Goal: Transaction & Acquisition: Purchase product/service

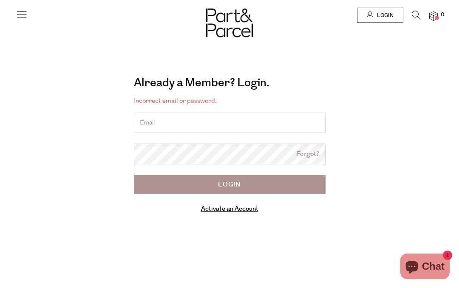
click at [169, 119] on input "email" at bounding box center [230, 123] width 192 height 20
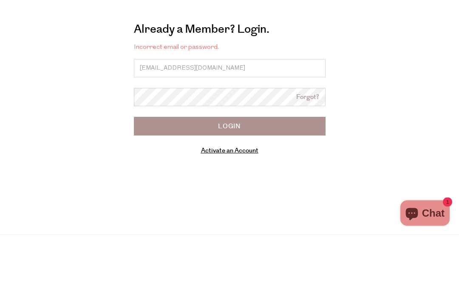
type input "herbie.anneke@gmail.com"
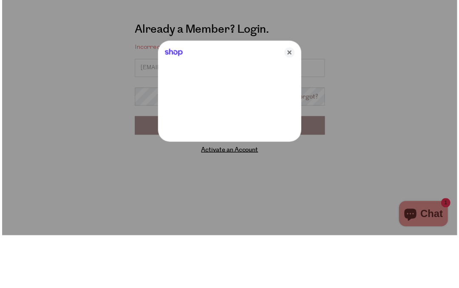
scroll to position [54, 0]
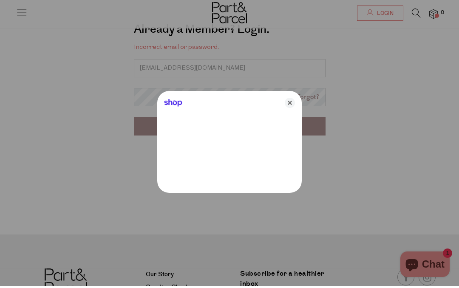
click at [157, 98] on div at bounding box center [229, 144] width 459 height 288
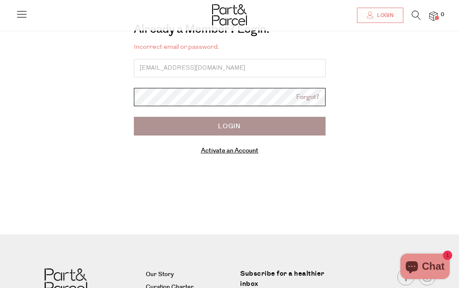
scroll to position [53, 0]
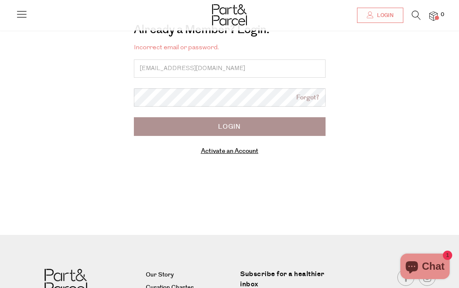
click at [233, 126] on input "Login" at bounding box center [230, 126] width 192 height 19
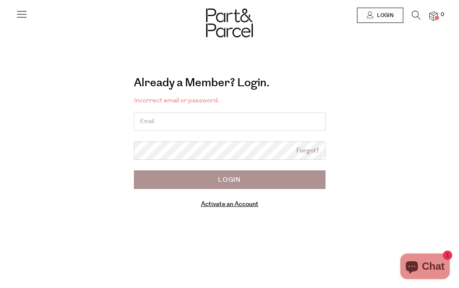
click at [180, 115] on input "email" at bounding box center [230, 122] width 192 height 18
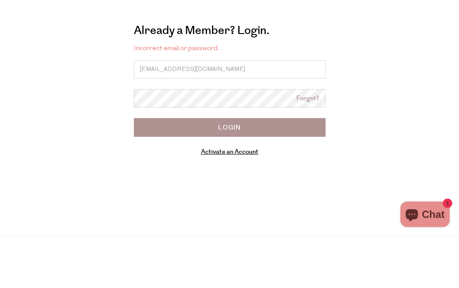
type input "[EMAIL_ADDRESS][DOMAIN_NAME]"
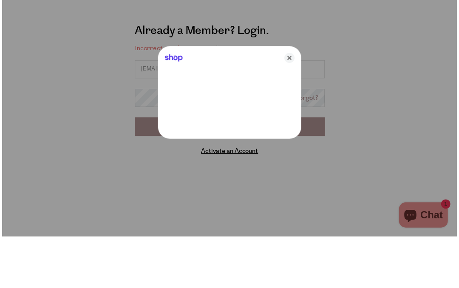
scroll to position [52, 0]
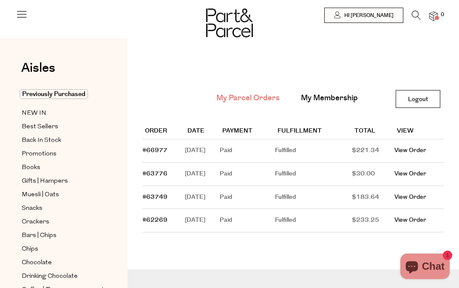
click at [66, 96] on span "Previously Purchased" at bounding box center [54, 94] width 68 height 10
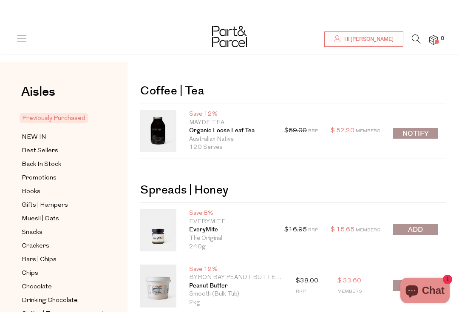
scroll to position [37, 0]
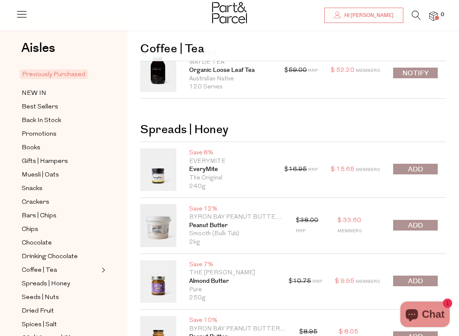
click at [426, 220] on button "submit" at bounding box center [415, 225] width 45 height 11
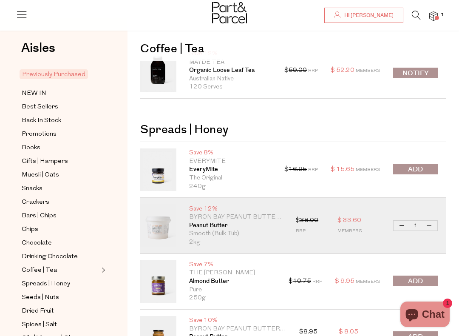
click at [420, 280] on span "submit" at bounding box center [415, 281] width 15 height 10
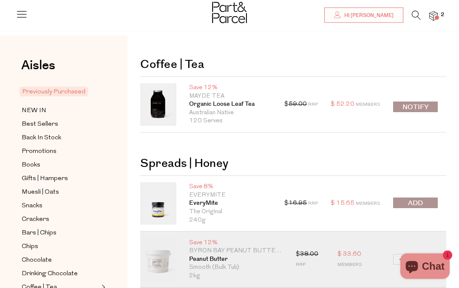
scroll to position [0, 0]
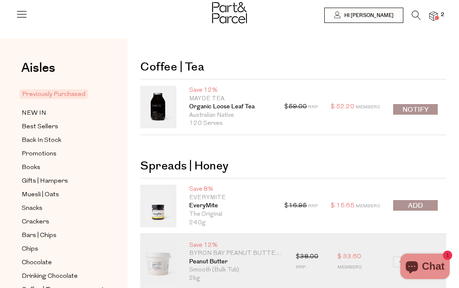
click at [31, 151] on span "Promotions" at bounding box center [39, 154] width 35 height 10
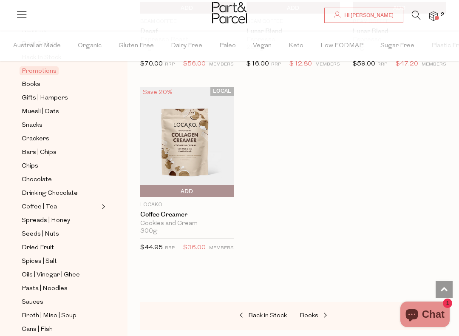
scroll to position [105, 0]
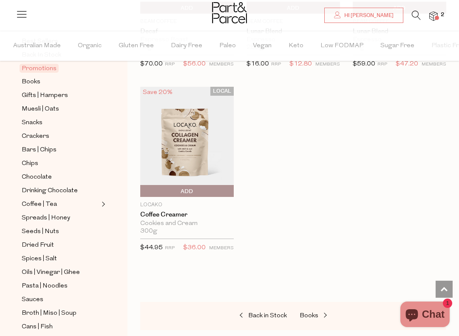
click at [22, 268] on span "Oils | Vinegar | Ghee" at bounding box center [51, 273] width 58 height 10
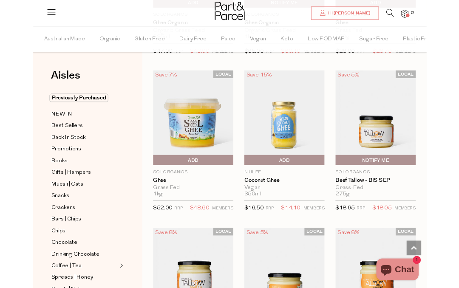
scroll to position [1344, 0]
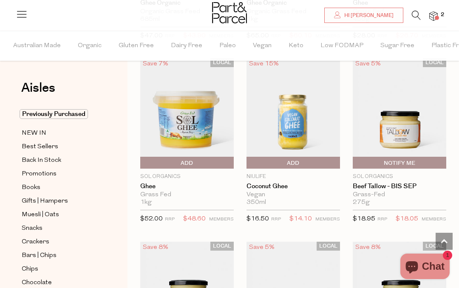
click at [437, 11] on img at bounding box center [434, 16] width 9 height 10
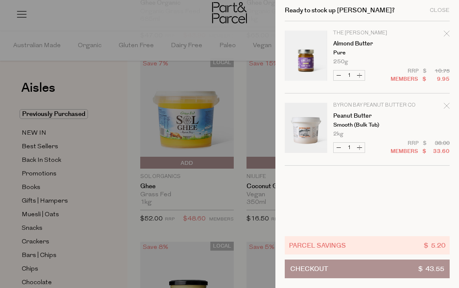
click at [191, 145] on div at bounding box center [229, 144] width 459 height 288
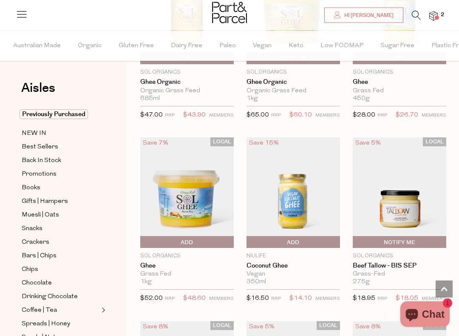
scroll to position [1265, 0]
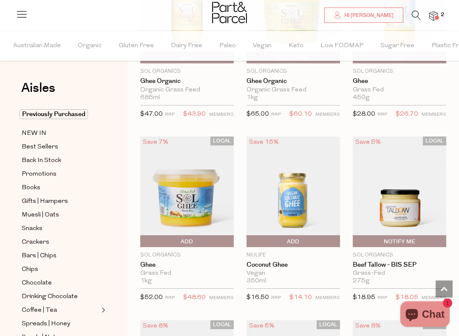
click at [195, 236] on span "Add To Parcel" at bounding box center [186, 242] width 89 height 13
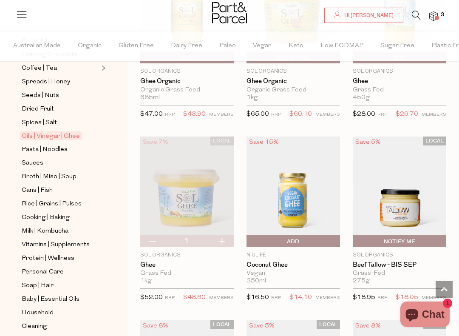
scroll to position [242, 0]
click at [76, 199] on span "Rice | Grains | Pulses" at bounding box center [52, 204] width 60 height 10
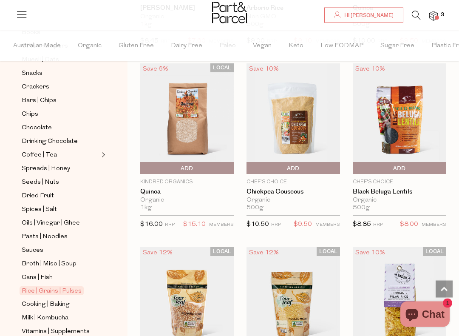
scroll to position [1162, 0]
click at [65, 288] on span "Cooking | Baking" at bounding box center [46, 304] width 48 height 10
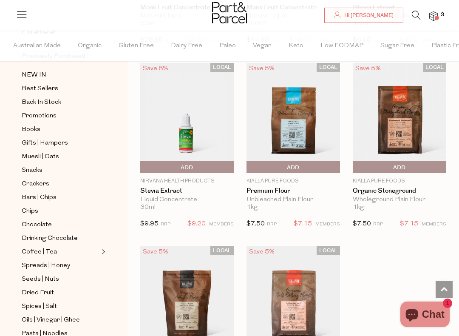
scroll to position [68, 0]
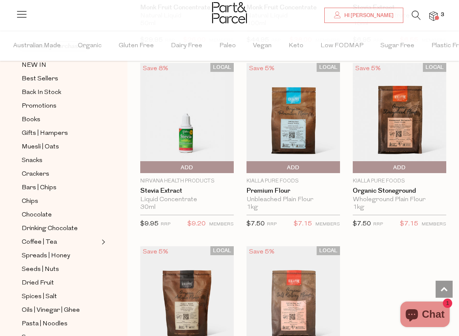
click at [441, 13] on span "3" at bounding box center [443, 15] width 8 height 8
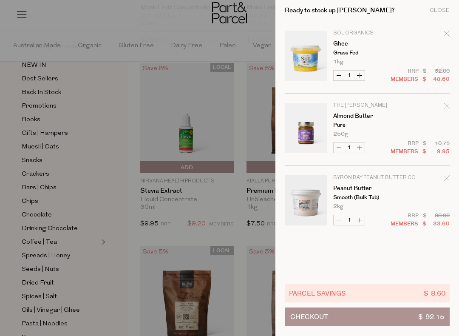
click at [384, 288] on button "Checkout $ 92.15" at bounding box center [367, 316] width 165 height 19
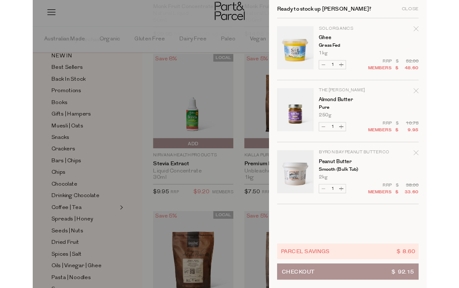
scroll to position [2832, 0]
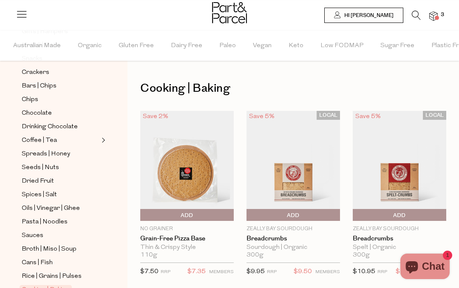
scroll to position [166, 0]
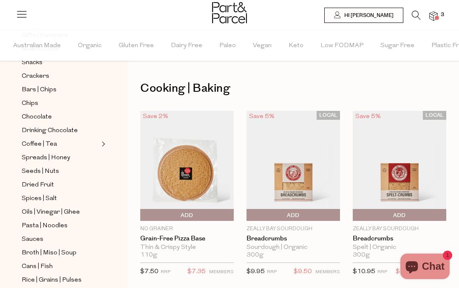
click at [415, 11] on icon at bounding box center [416, 15] width 9 height 9
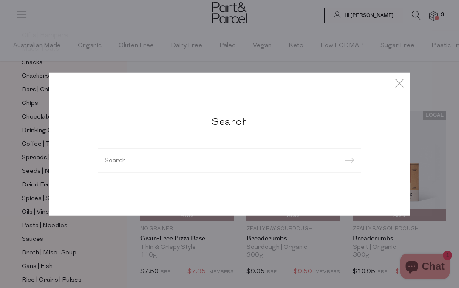
click at [135, 158] on input "search" at bounding box center [230, 161] width 250 height 6
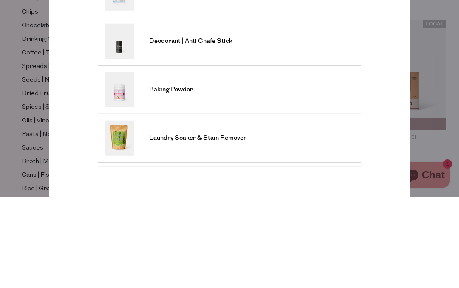
scroll to position [132, 0]
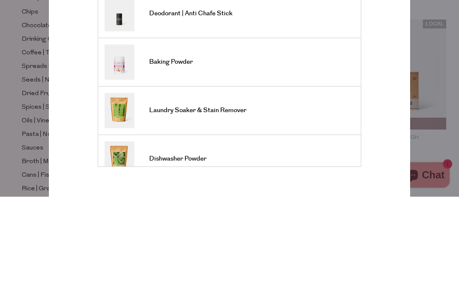
type input "Bicarb"
click at [181, 149] on span "Baking Powder" at bounding box center [171, 153] width 44 height 9
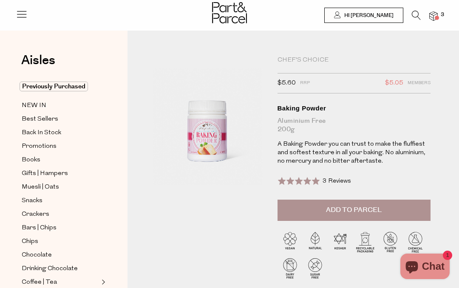
click at [367, 208] on span "Add to Parcel" at bounding box center [354, 210] width 56 height 10
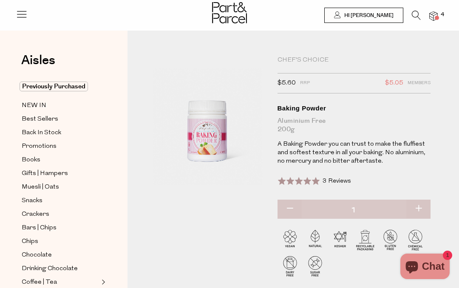
click at [420, 9] on div at bounding box center [229, 14] width 459 height 28
click at [419, 11] on icon at bounding box center [416, 15] width 9 height 9
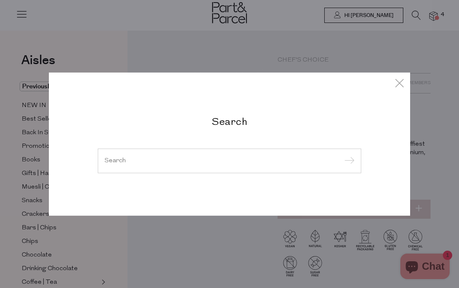
click at [138, 158] on input "search" at bounding box center [230, 161] width 250 height 6
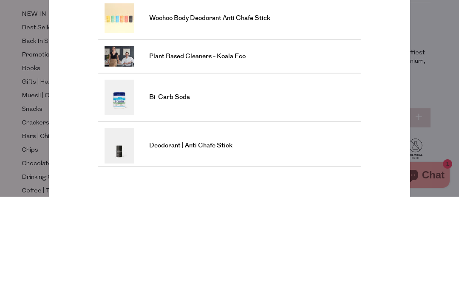
type input "Bicarb"
click at [182, 171] on link "Bi-Carb Soda" at bounding box center [230, 188] width 250 height 35
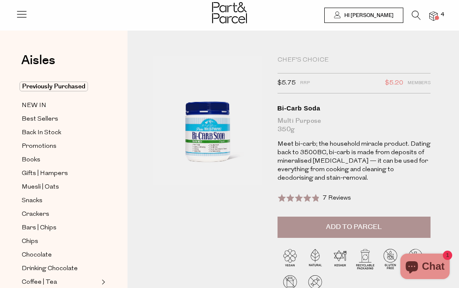
click at [417, 12] on icon at bounding box center [416, 15] width 9 height 9
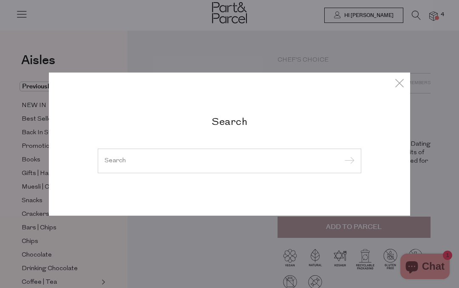
click at [146, 158] on input "search" at bounding box center [230, 161] width 250 height 6
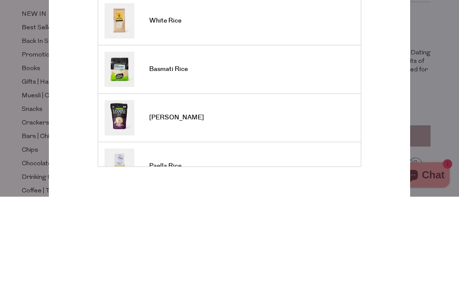
type input "Rice"
click at [348, 70] on input "submit" at bounding box center [348, 76] width 13 height 13
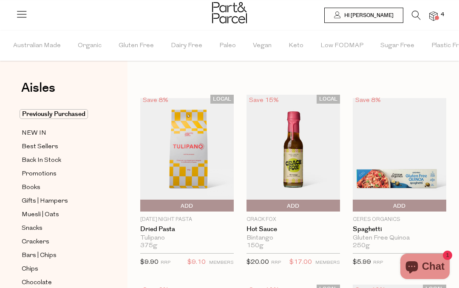
click at [414, 13] on icon at bounding box center [416, 15] width 9 height 9
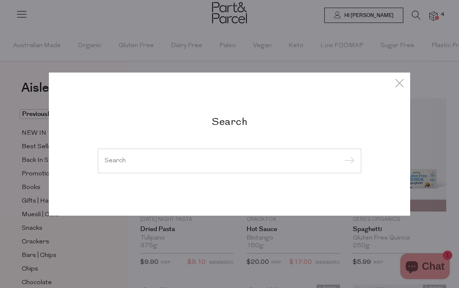
click at [169, 155] on div at bounding box center [230, 161] width 264 height 25
click at [151, 163] on input "search" at bounding box center [230, 161] width 250 height 6
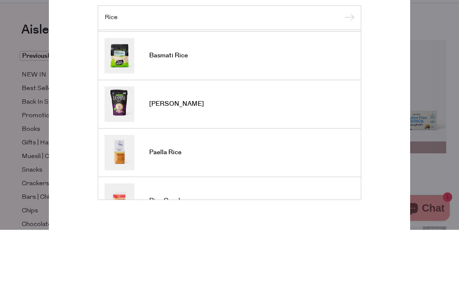
scroll to position [47, 0]
type input "Rice"
click at [206, 96] on link "Basmati Rice" at bounding box center [230, 113] width 250 height 35
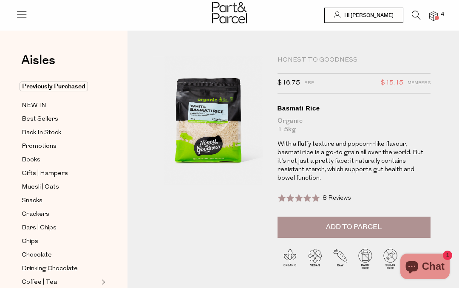
click at [361, 222] on span "Add to Parcel" at bounding box center [354, 227] width 56 height 10
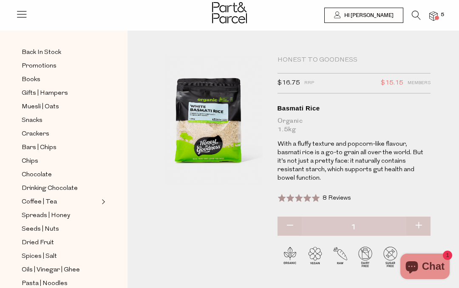
scroll to position [82, 0]
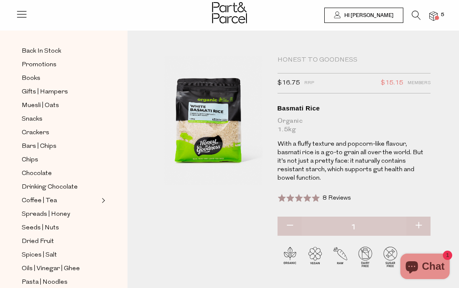
click at [48, 237] on span "Dried Fruit" at bounding box center [38, 242] width 32 height 10
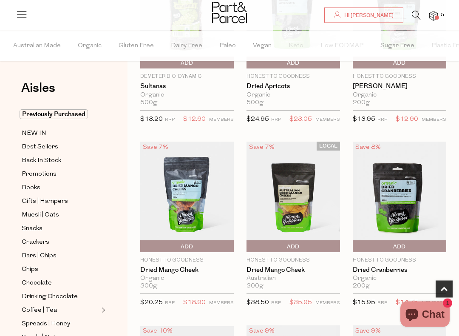
scroll to position [153, 0]
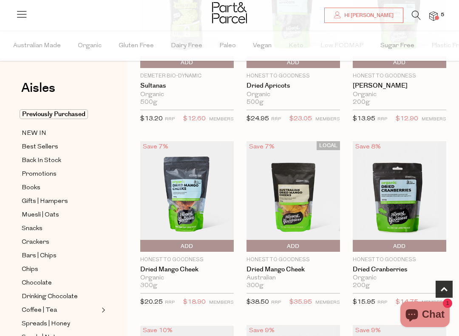
click at [405, 201] on img at bounding box center [400, 196] width 94 height 111
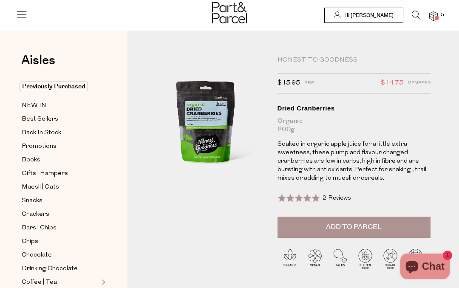
click at [372, 223] on span "Add to Parcel" at bounding box center [354, 227] width 56 height 10
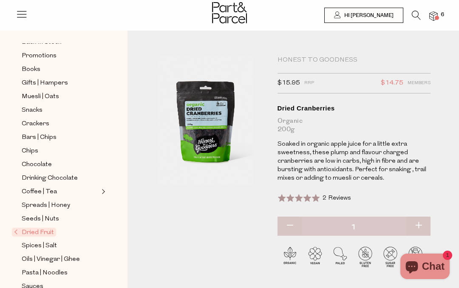
scroll to position [91, 0]
click at [51, 228] on span "Dried Fruit" at bounding box center [34, 232] width 44 height 9
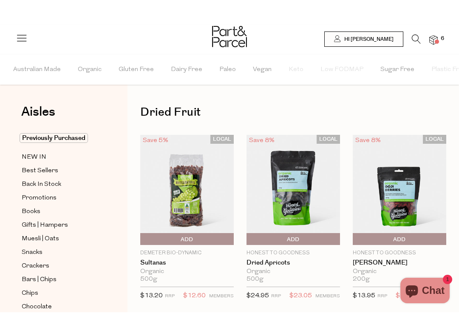
scroll to position [40, 0]
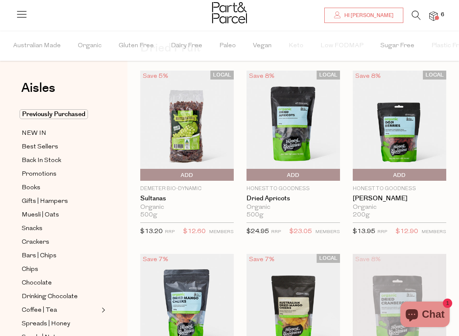
click at [304, 170] on span "Add To Parcel" at bounding box center [293, 175] width 89 height 13
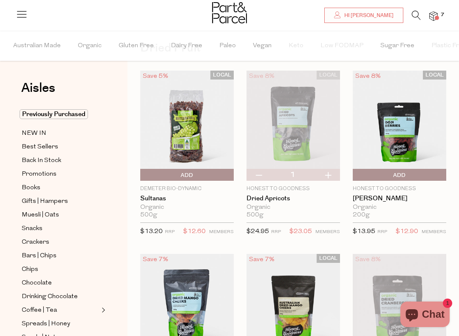
click at [299, 114] on img at bounding box center [294, 126] width 94 height 111
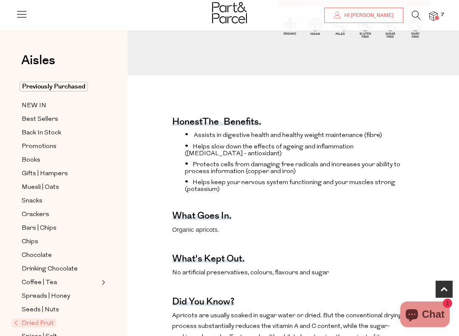
scroll to position [248, 0]
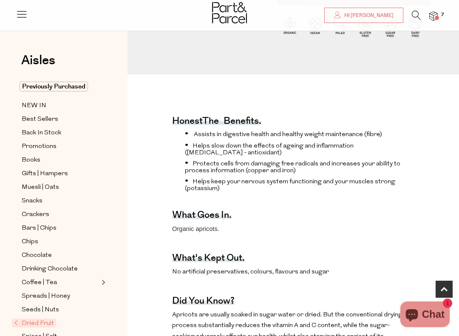
click at [43, 288] on span "Dried Fruit" at bounding box center [34, 323] width 44 height 9
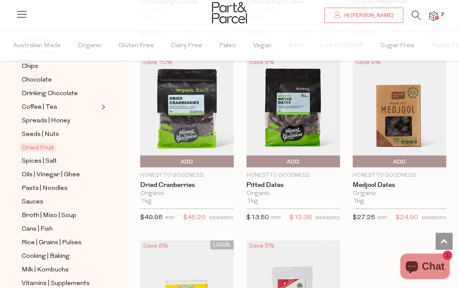
scroll to position [200, 0]
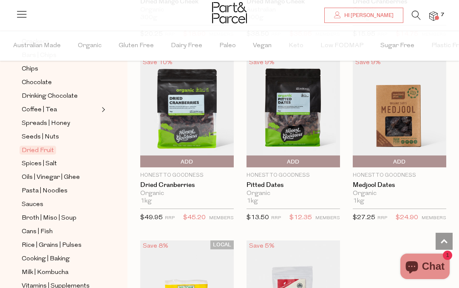
click at [35, 227] on span "Cans | Fish" at bounding box center [37, 232] width 31 height 10
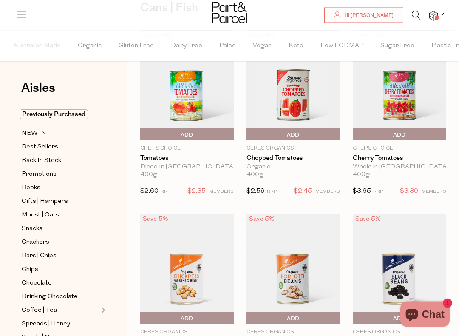
scroll to position [81, 0]
click at [305, 131] on span "Add To Parcel" at bounding box center [293, 134] width 89 height 13
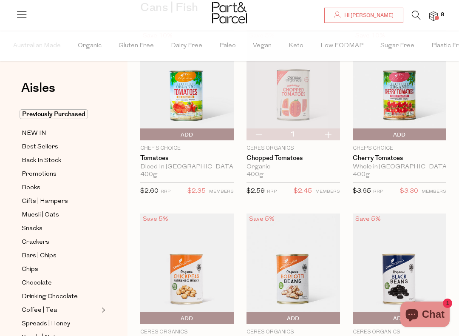
click at [330, 133] on button "button" at bounding box center [328, 134] width 24 height 12
type input "2"
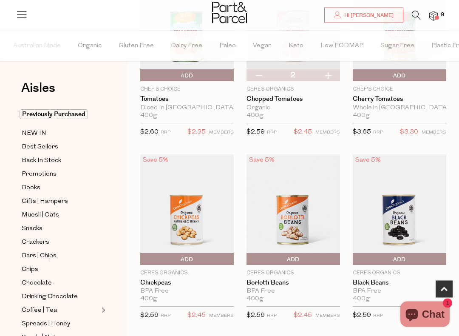
scroll to position [144, 0]
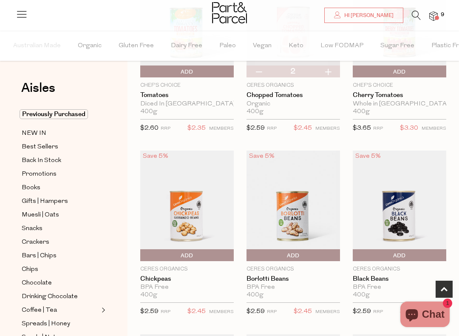
click at [407, 252] on span "Add To Parcel" at bounding box center [399, 255] width 89 height 13
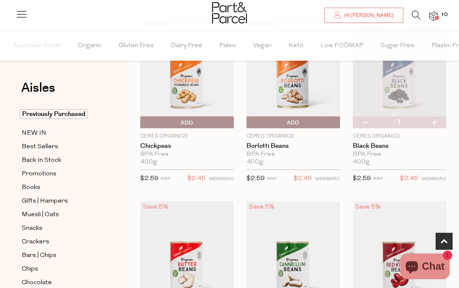
scroll to position [275, 0]
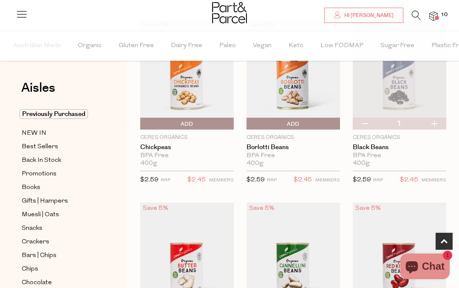
click at [417, 11] on icon at bounding box center [416, 15] width 9 height 9
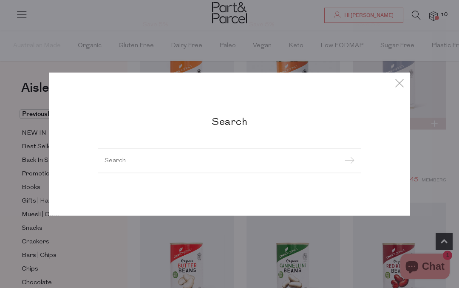
click at [150, 159] on input "search" at bounding box center [230, 161] width 250 height 6
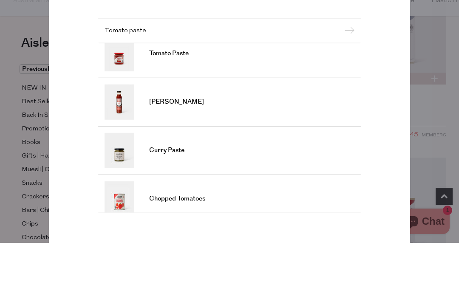
scroll to position [13, 0]
type input "Tomato paste"
click at [179, 95] on span "Tomato Paste" at bounding box center [169, 99] width 40 height 9
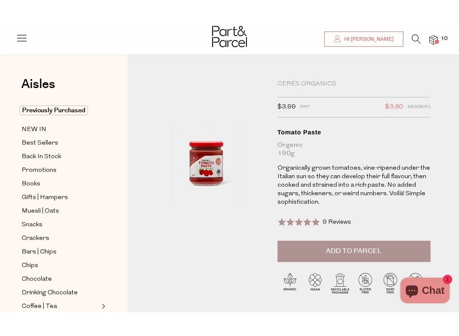
scroll to position [46, 0]
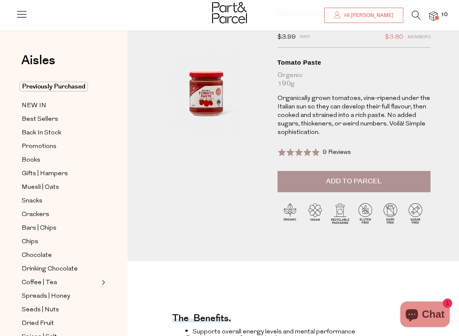
click at [374, 174] on button "Add to Parcel" at bounding box center [354, 181] width 153 height 21
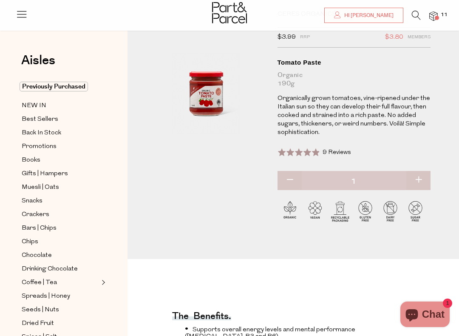
click at [422, 180] on button "button" at bounding box center [419, 180] width 24 height 19
type input "2"
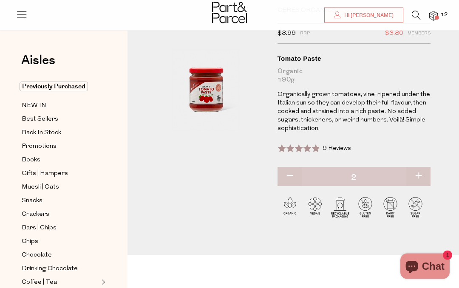
scroll to position [0, 0]
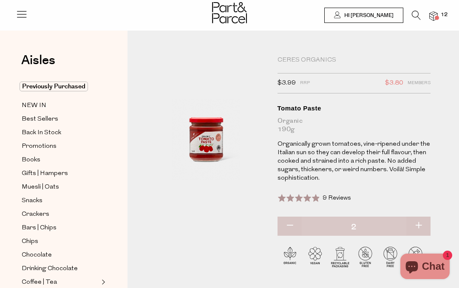
click at [439, 10] on div at bounding box center [229, 14] width 459 height 28
click at [437, 12] on img at bounding box center [434, 16] width 9 height 10
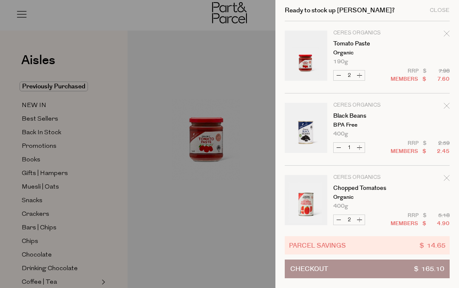
click at [390, 268] on button "Checkout $ 165.10" at bounding box center [367, 269] width 165 height 19
